Goal: Task Accomplishment & Management: Manage account settings

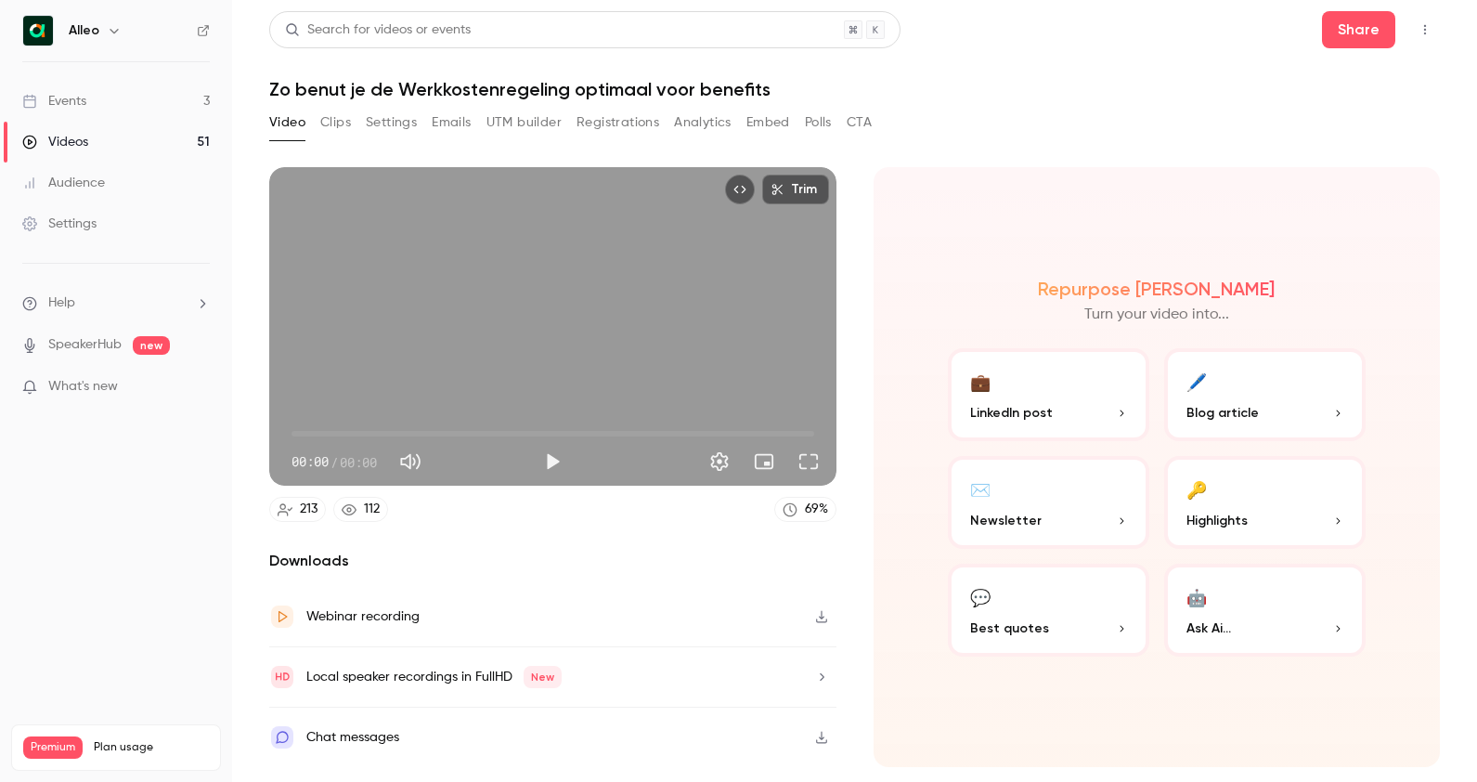
click at [74, 89] on link "Events 3" at bounding box center [116, 101] width 232 height 41
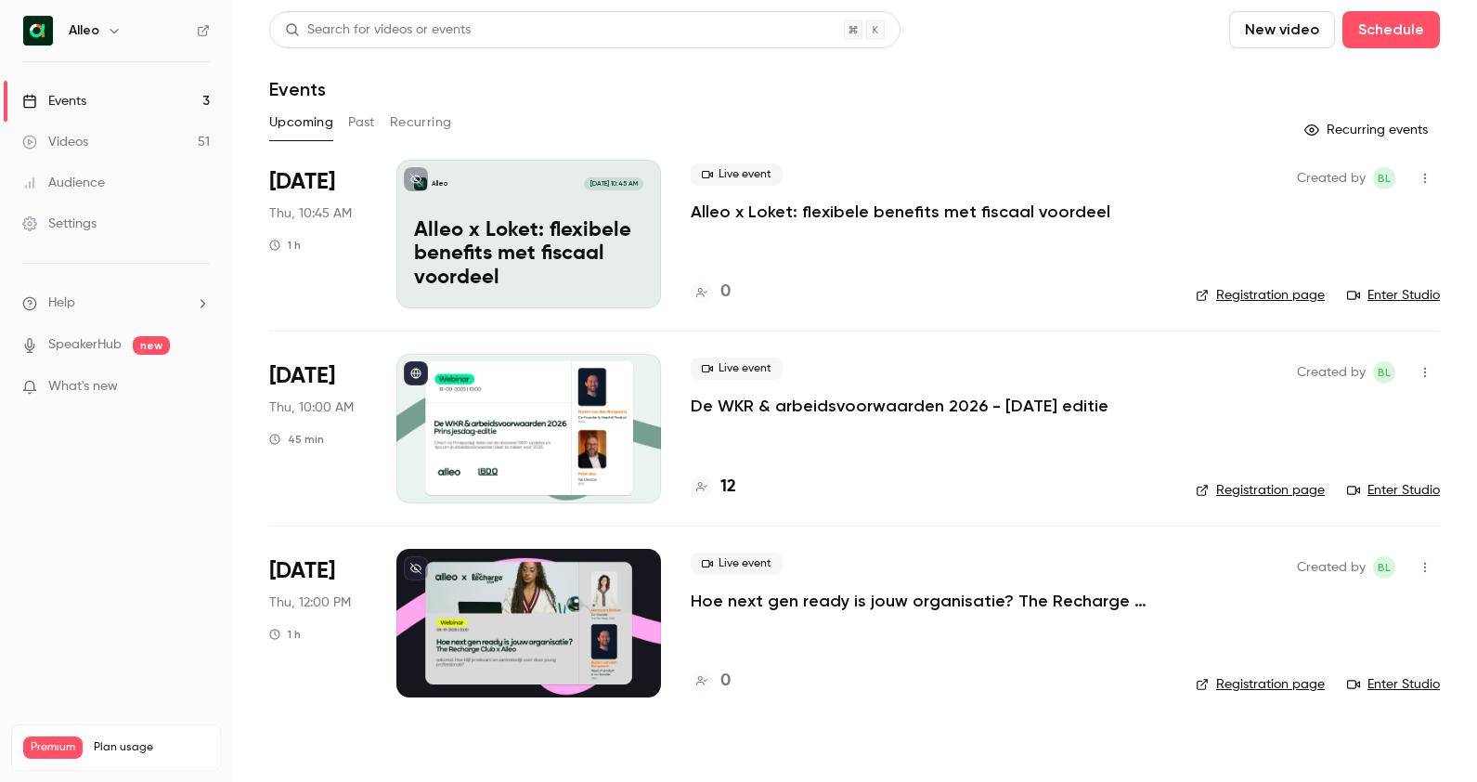
click at [832, 414] on p "De WKR & arbeidsvoorwaarden 2026 - [DATE] editie" at bounding box center [900, 406] width 418 height 22
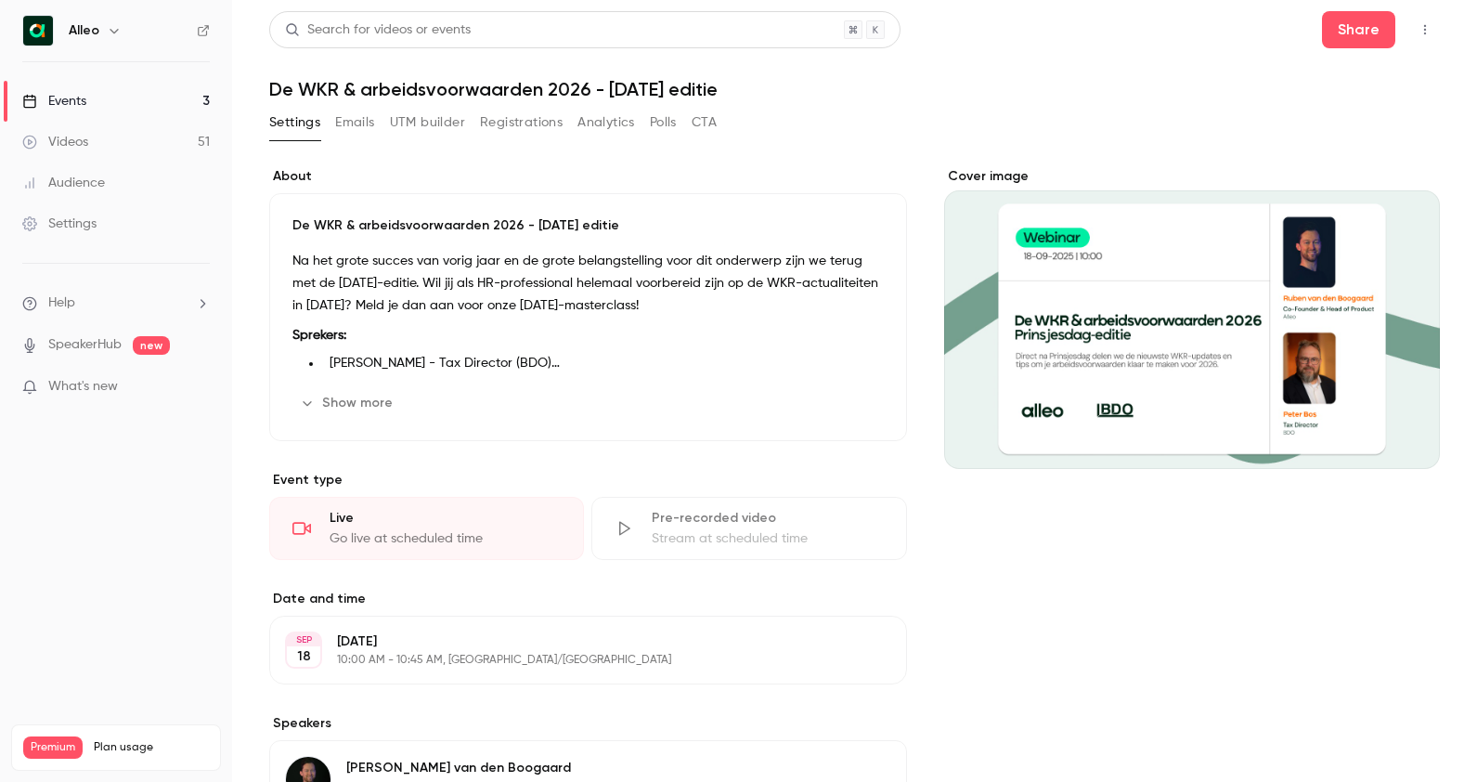
click at [499, 121] on button "Registrations" at bounding box center [521, 123] width 83 height 30
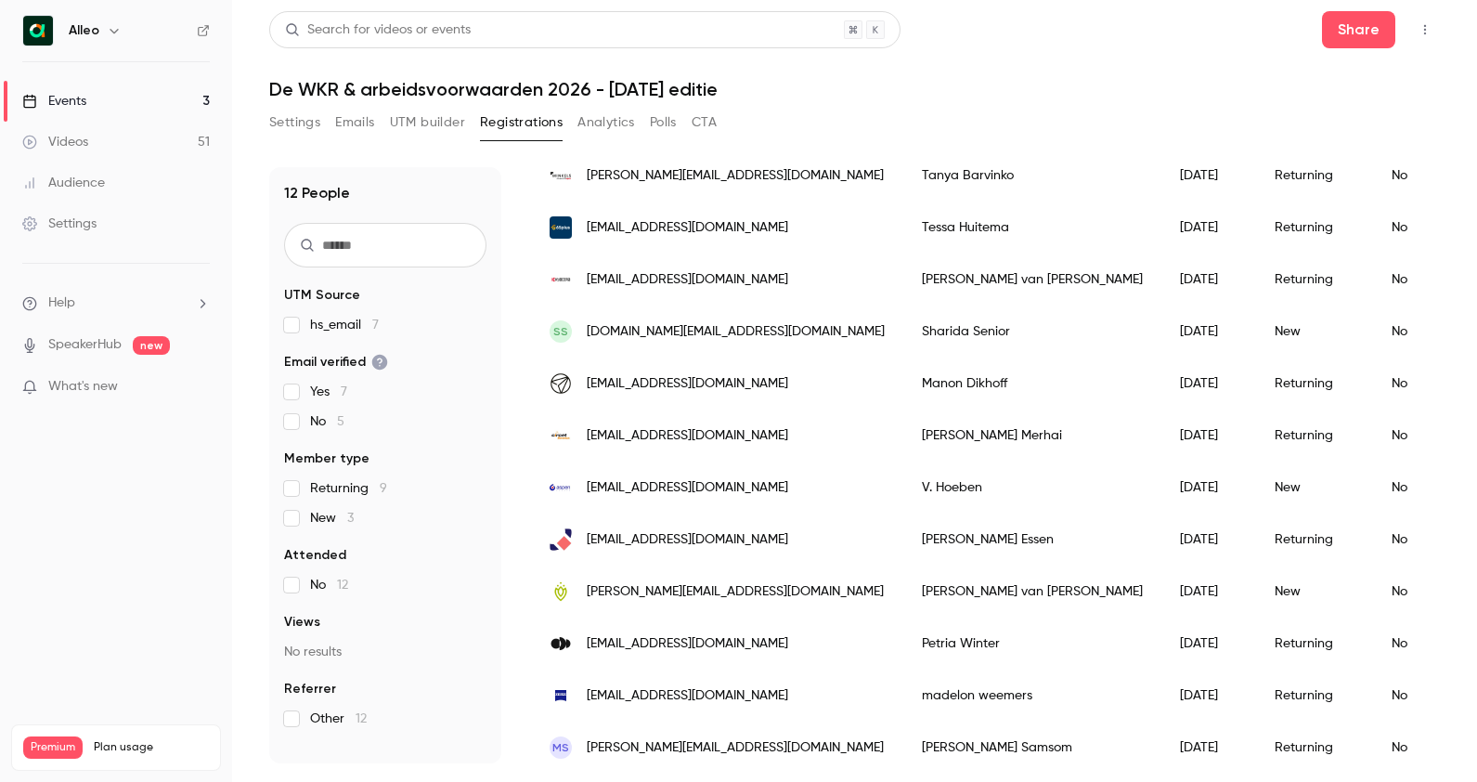
scroll to position [205, 0]
